Goal: Navigation & Orientation: Find specific page/section

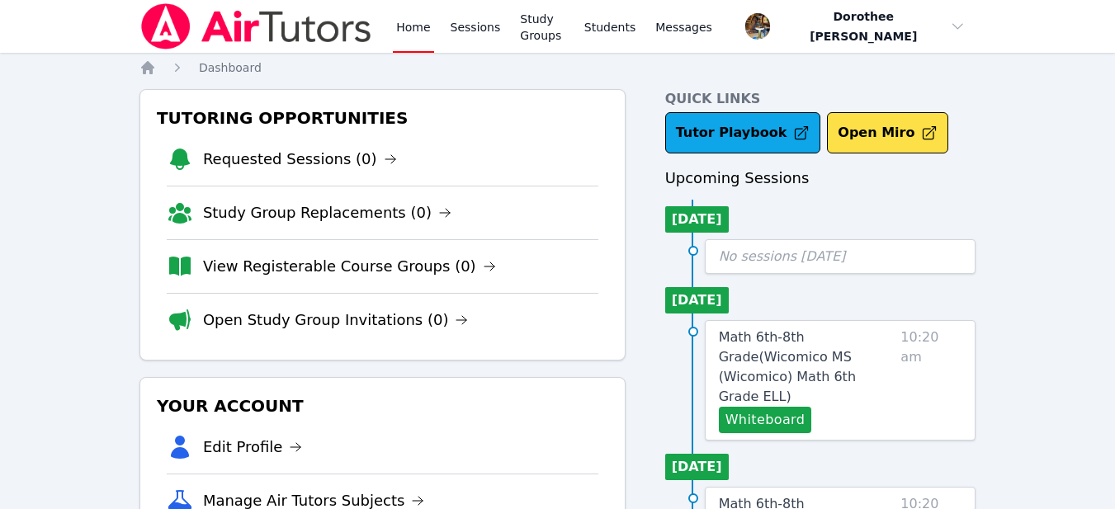
scroll to position [558, 0]
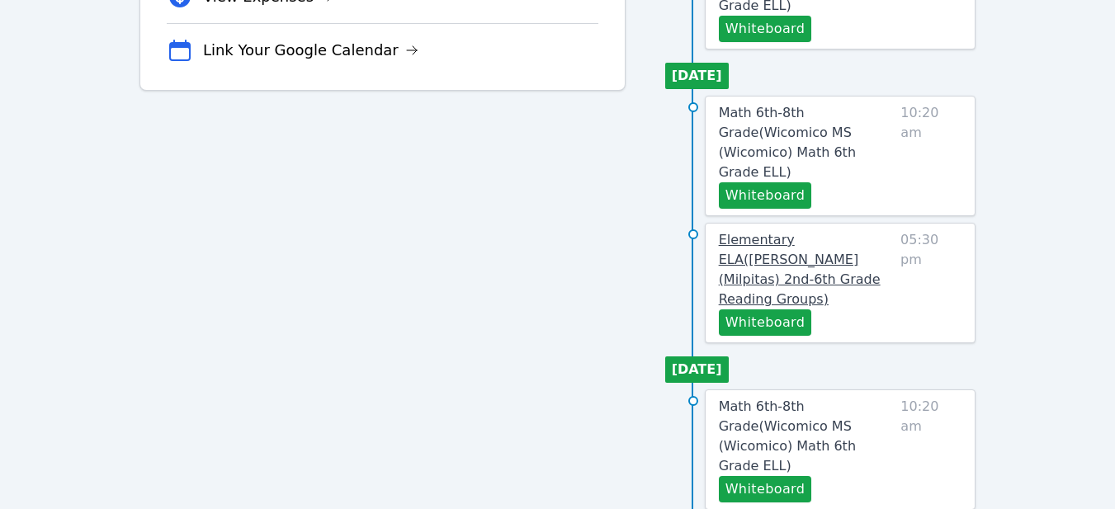
click at [796, 232] on span "Elementary ELA ( [PERSON_NAME] (Milpitas) 2nd-6th Grade Reading Groups )" at bounding box center [800, 269] width 162 height 75
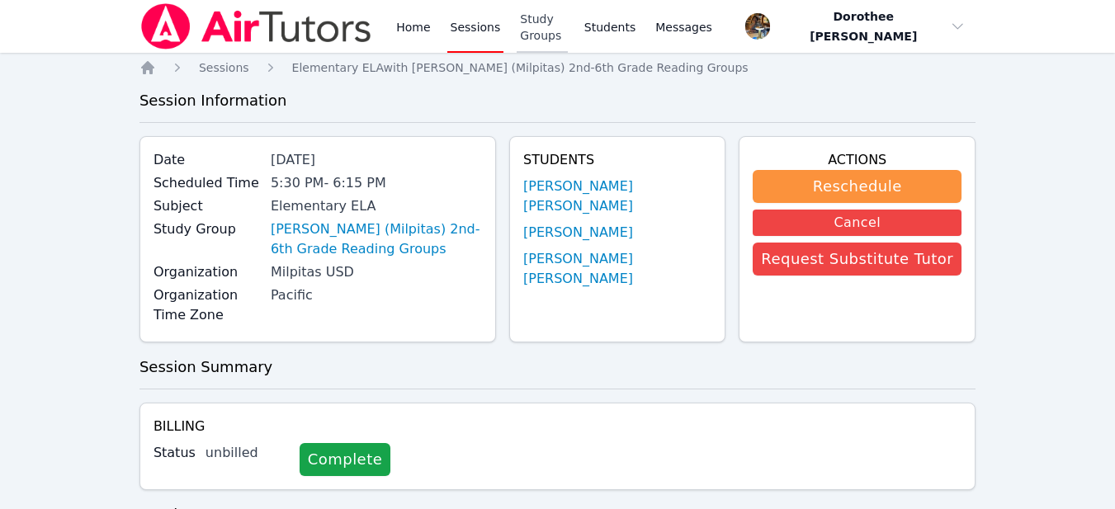
click at [556, 26] on link "Study Groups" at bounding box center [542, 26] width 51 height 53
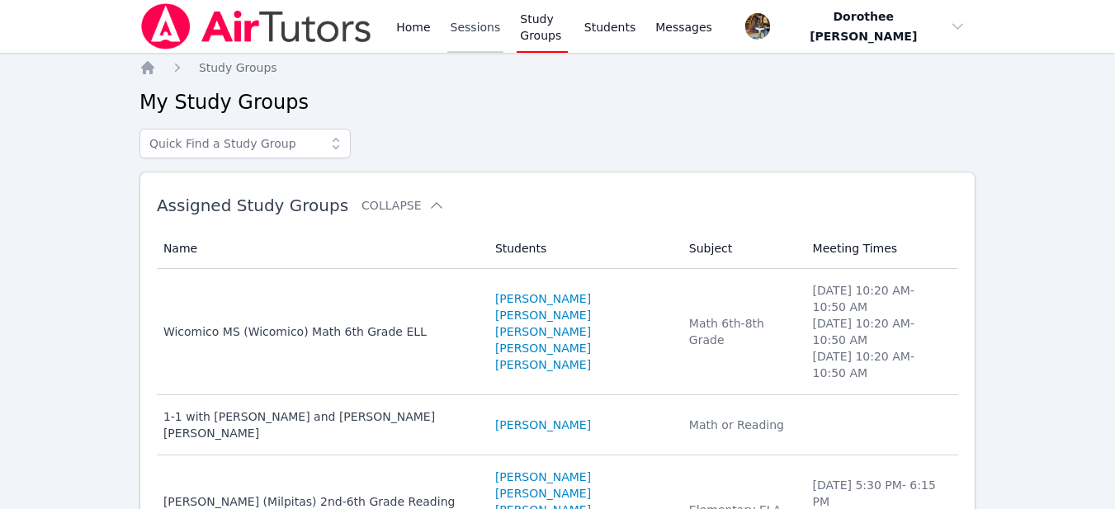
click at [459, 26] on link "Sessions" at bounding box center [475, 26] width 57 height 53
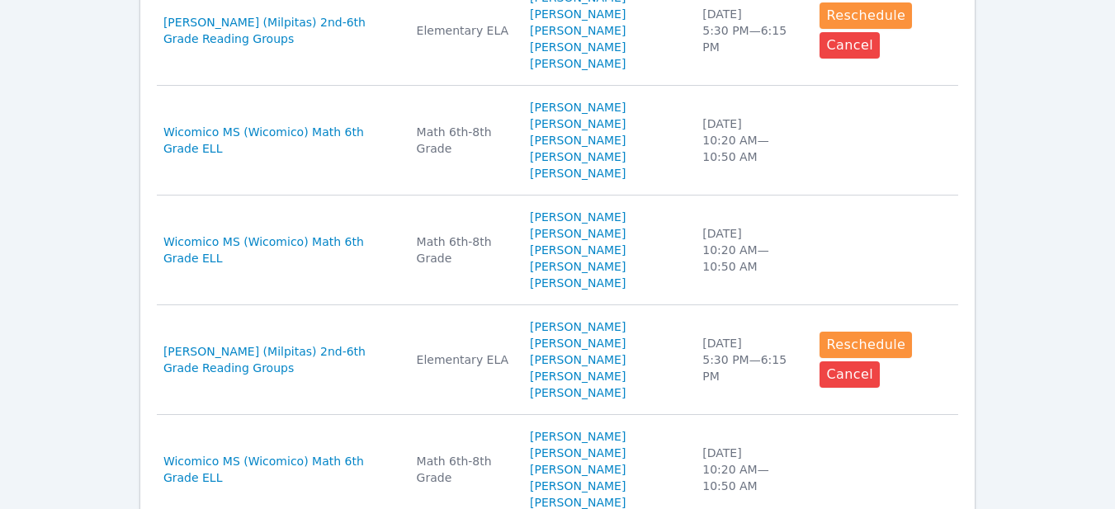
scroll to position [1194, 0]
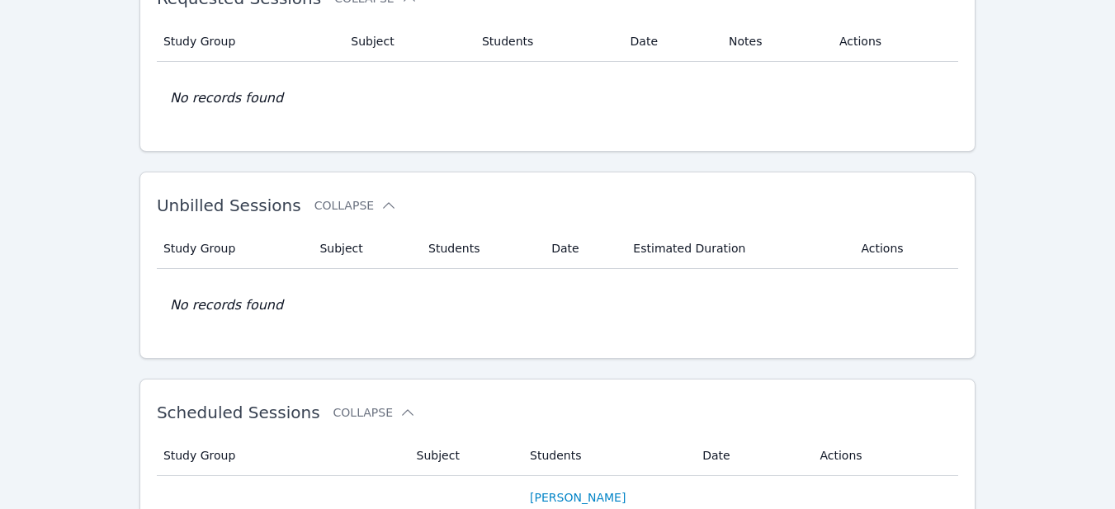
scroll to position [15, 0]
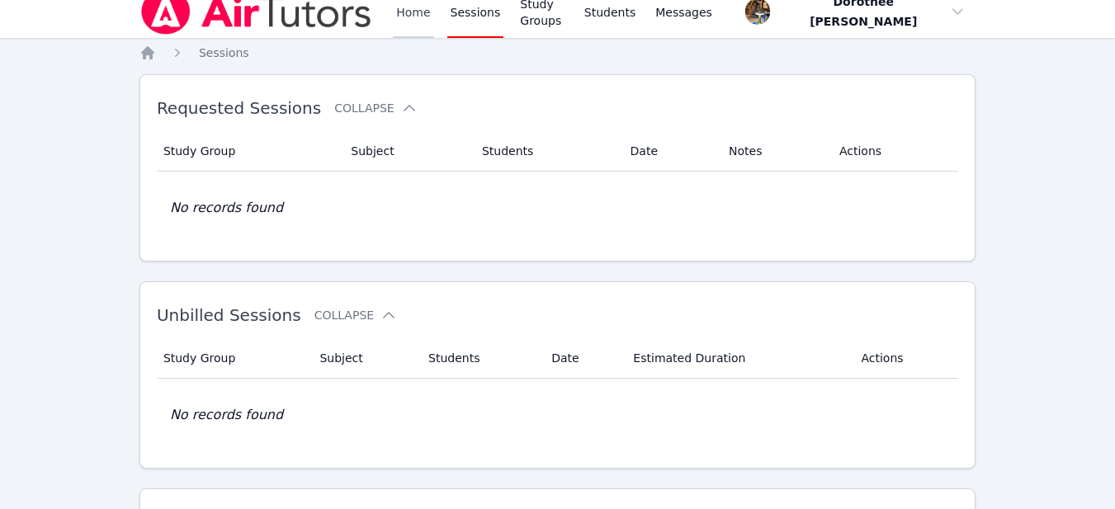
click at [410, 7] on link "Home" at bounding box center [413, 11] width 40 height 53
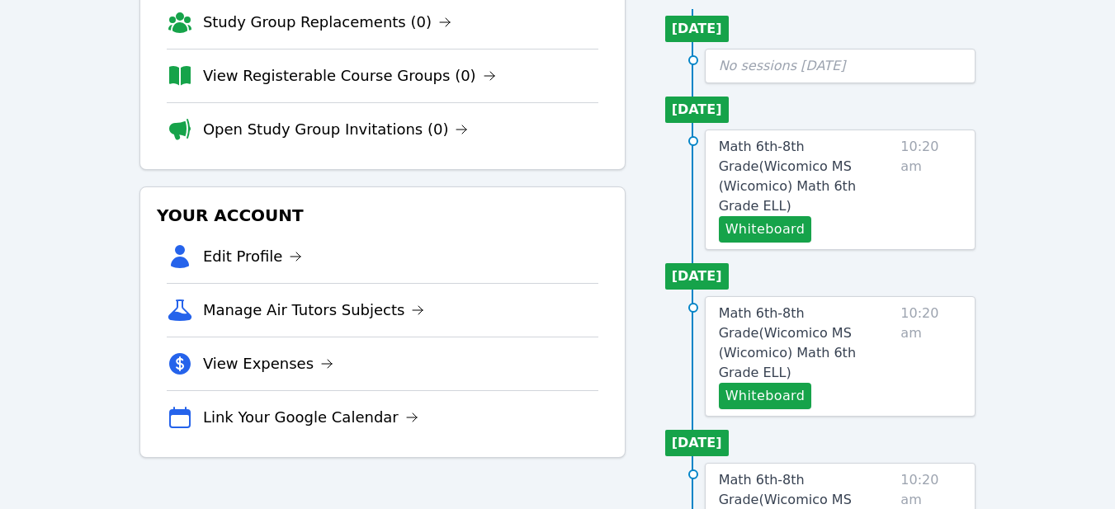
scroll to position [191, 0]
